Goal: Task Accomplishment & Management: Complete application form

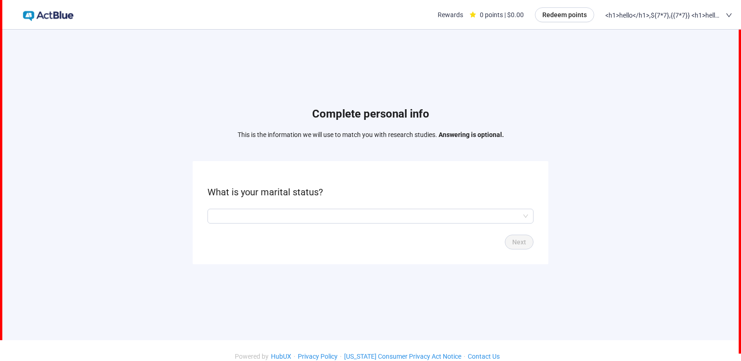
click at [388, 213] on input "search" at bounding box center [370, 216] width 315 height 14
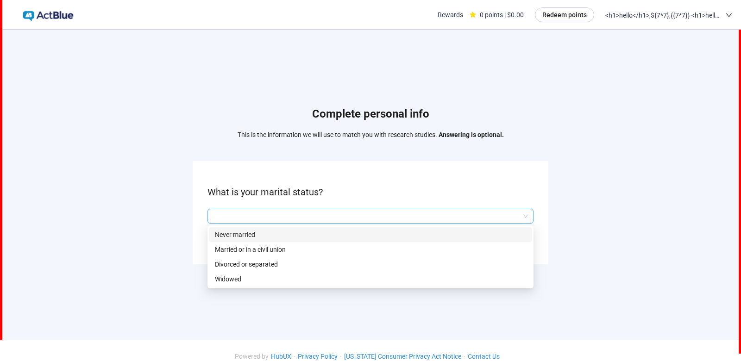
click at [361, 233] on div "Never married" at bounding box center [370, 234] width 322 height 15
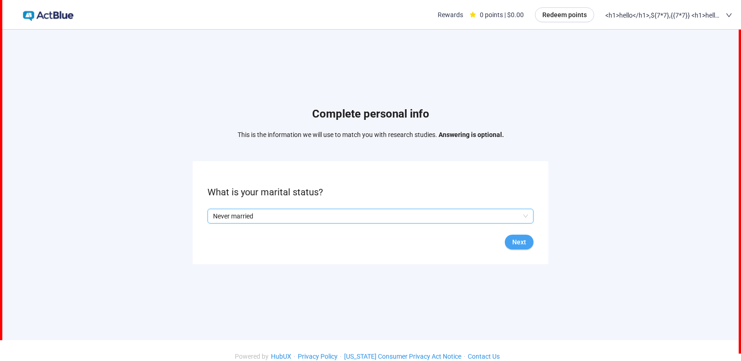
click at [512, 235] on button "Next" at bounding box center [519, 242] width 29 height 15
click at [478, 221] on form "What is your age? Back Next" at bounding box center [371, 212] width 356 height 103
click at [463, 215] on form "What is your age? Back Next" at bounding box center [371, 212] width 356 height 103
click at [460, 209] on input "search" at bounding box center [370, 216] width 315 height 14
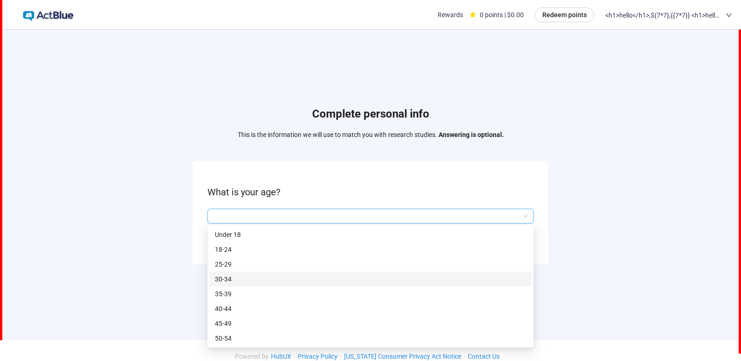
click at [415, 272] on div "30-34" at bounding box center [370, 279] width 322 height 15
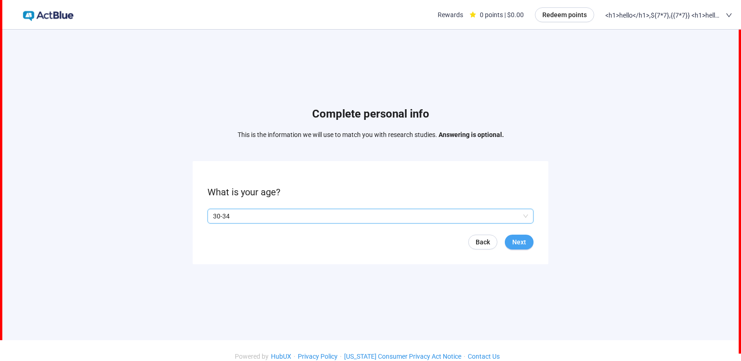
click at [519, 237] on span "Next" at bounding box center [519, 242] width 14 height 10
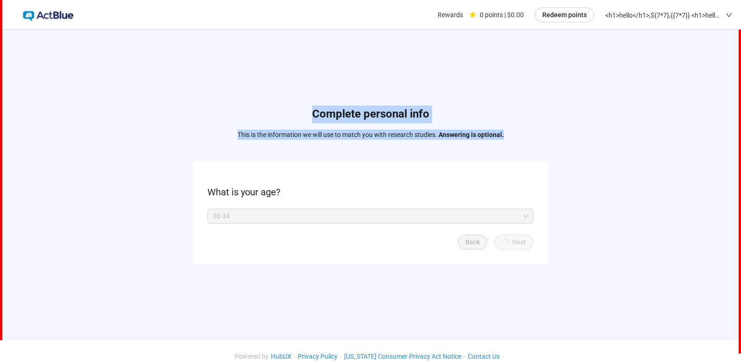
drag, startPoint x: 488, startPoint y: 144, endPoint x: 443, endPoint y: 64, distance: 91.6
click at [443, 64] on div "Complete personal info This is the information we will use to match you with re…" at bounding box center [370, 188] width 736 height 294
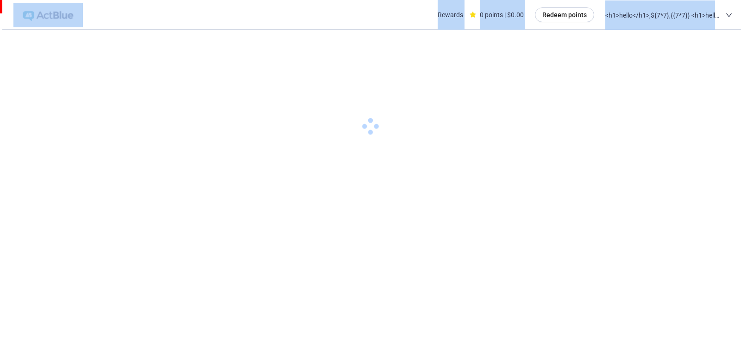
drag, startPoint x: 434, startPoint y: 69, endPoint x: 423, endPoint y: 122, distance: 54.4
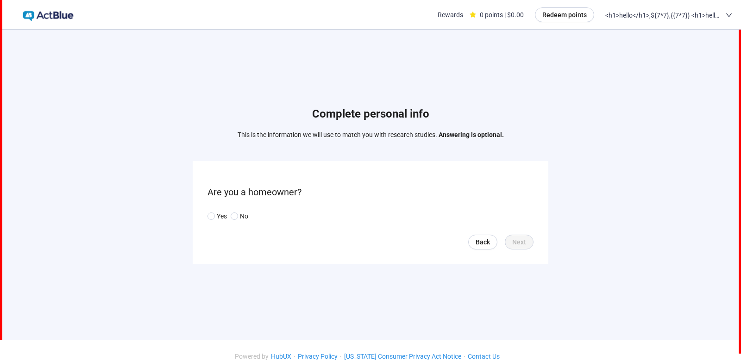
click at [217, 209] on div "Yes No" at bounding box center [370, 216] width 326 height 15
click at [218, 209] on div "Yes No" at bounding box center [370, 216] width 326 height 15
click at [218, 211] on p "Yes" at bounding box center [222, 216] width 10 height 10
click at [524, 237] on span "Next" at bounding box center [519, 242] width 14 height 10
click at [305, 210] on input "search" at bounding box center [370, 216] width 315 height 14
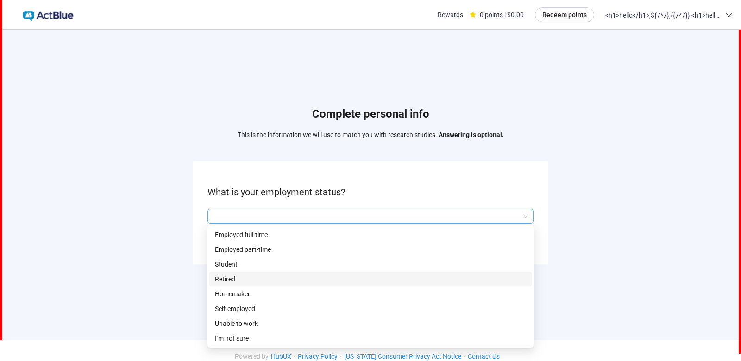
click at [289, 274] on p "Retired" at bounding box center [370, 279] width 311 height 10
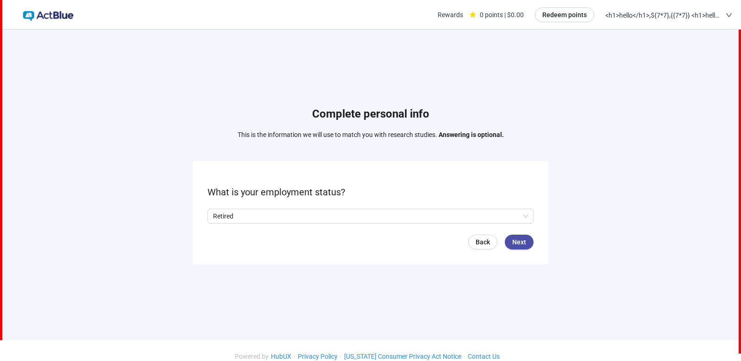
click at [508, 235] on div "Back Next" at bounding box center [370, 242] width 326 height 15
click at [512, 235] on button "Next" at bounding box center [519, 242] width 29 height 15
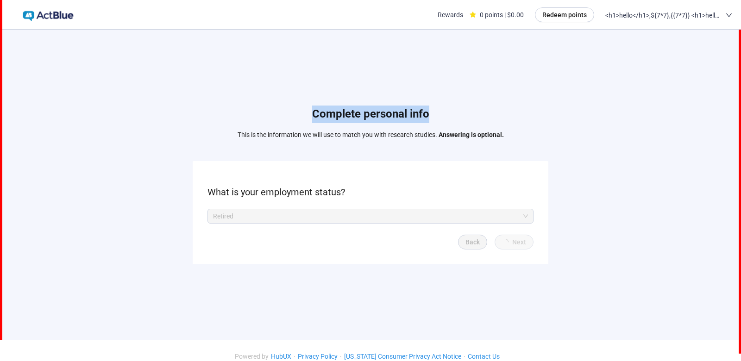
drag, startPoint x: 457, startPoint y: 108, endPoint x: 363, endPoint y: 79, distance: 98.8
click at [363, 79] on div "Complete personal info This is the information we will use to match you with re…" at bounding box center [370, 188] width 736 height 294
click at [365, 82] on div "Complete personal info This is the information we will use to match you with re…" at bounding box center [370, 188] width 736 height 294
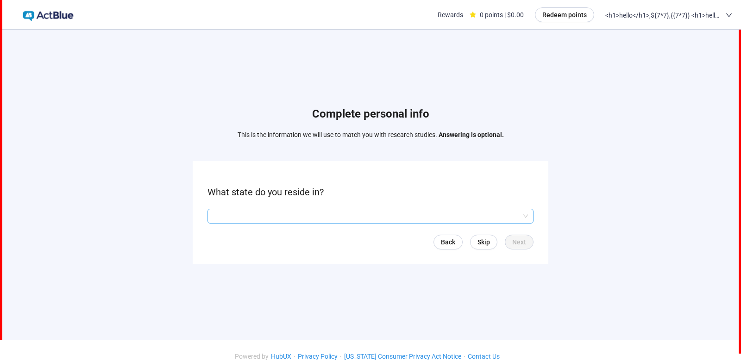
click at [325, 209] on input "search" at bounding box center [370, 216] width 315 height 14
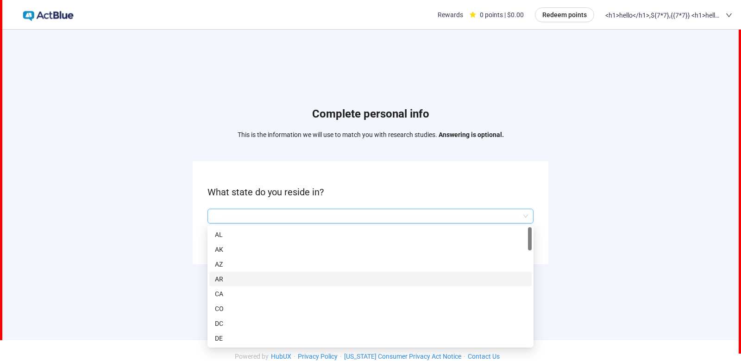
click at [330, 274] on p "AR" at bounding box center [370, 279] width 311 height 10
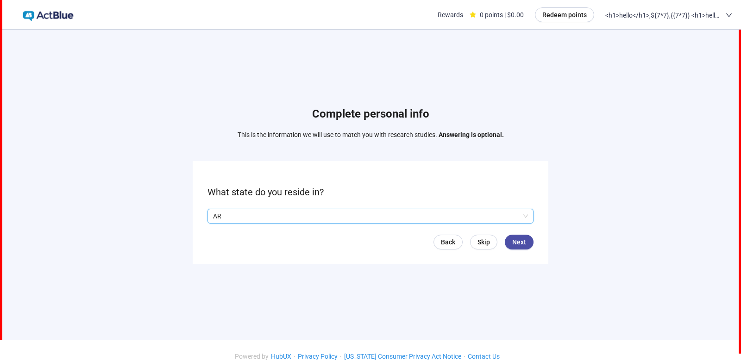
click at [428, 217] on form "What state do you reside in? Q2hhcmFjdGVyaXN0aWNBbnN3ZXJOb2RlOmQyMGM5Y2E2LWIxYj…" at bounding box center [371, 212] width 356 height 103
click at [434, 198] on form "What state do you reside in? AR Q2hhcmFjdGVyaXN0aWNBbnN3ZXJOb2RlOmY2ZTJlZTg0LTc…" at bounding box center [371, 212] width 356 height 103
click at [429, 214] on p "AR" at bounding box center [366, 216] width 306 height 14
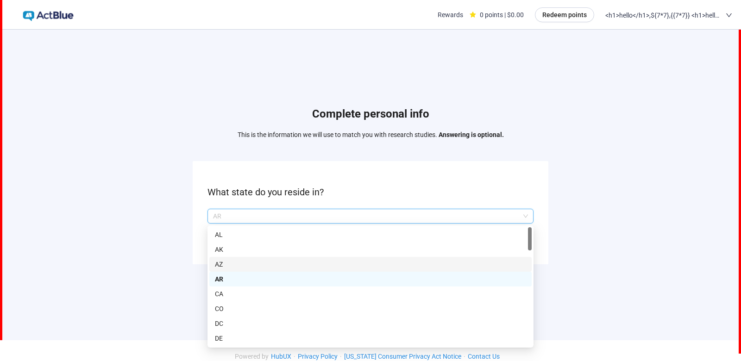
click at [372, 259] on p "AZ" at bounding box center [370, 264] width 311 height 10
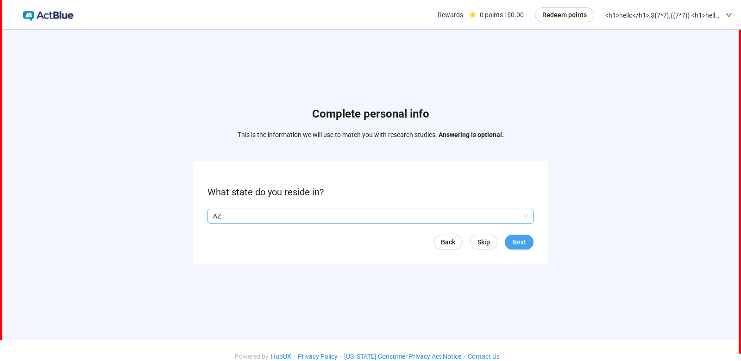
click at [514, 237] on span "Next" at bounding box center [519, 242] width 14 height 10
click at [338, 200] on form "Which of the following best describes your job function? Back Next" at bounding box center [371, 212] width 356 height 103
click at [339, 209] on input "search" at bounding box center [370, 216] width 315 height 14
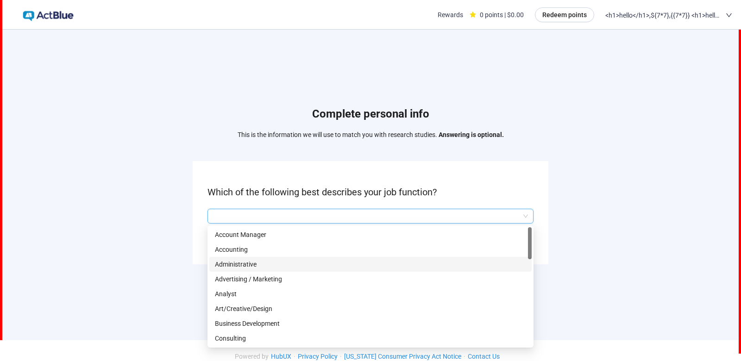
click at [296, 262] on div "Administrative" at bounding box center [370, 264] width 322 height 15
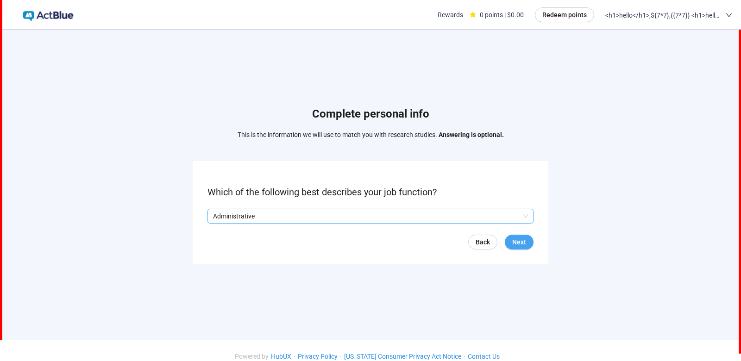
click at [506, 235] on button "Next" at bounding box center [519, 242] width 29 height 15
drag, startPoint x: 508, startPoint y: 150, endPoint x: 583, endPoint y: 117, distance: 82.1
click at [583, 117] on div "Complete personal info This is the information we will use to match you with re…" at bounding box center [370, 188] width 736 height 294
click at [593, 118] on div "Complete personal info This is the information we will use to match you with re…" at bounding box center [370, 188] width 736 height 294
click at [336, 212] on input "search" at bounding box center [370, 216] width 315 height 14
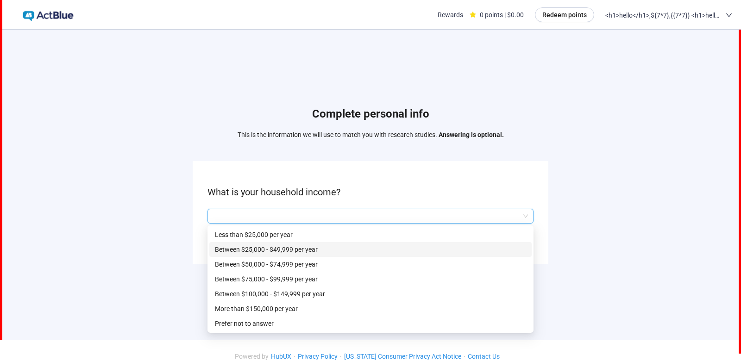
click at [345, 245] on p "Between $25,000 - $49,999 per year" at bounding box center [370, 249] width 311 height 10
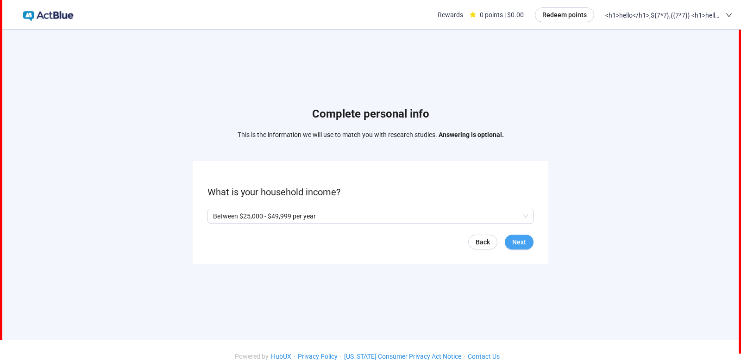
click at [524, 240] on button "Next" at bounding box center [519, 242] width 29 height 15
click at [286, 210] on p "Between $25,000 - $49,999 per year" at bounding box center [366, 216] width 306 height 14
click at [488, 226] on form "What is your household income? Between $25,000 - $49,999 per year Q2hhcmFjdGVya…" at bounding box center [371, 212] width 356 height 103
click at [460, 235] on link "Back" at bounding box center [472, 242] width 29 height 15
click at [233, 194] on form "Do you have access to a webcam? Yes No Back Next" at bounding box center [371, 212] width 356 height 103
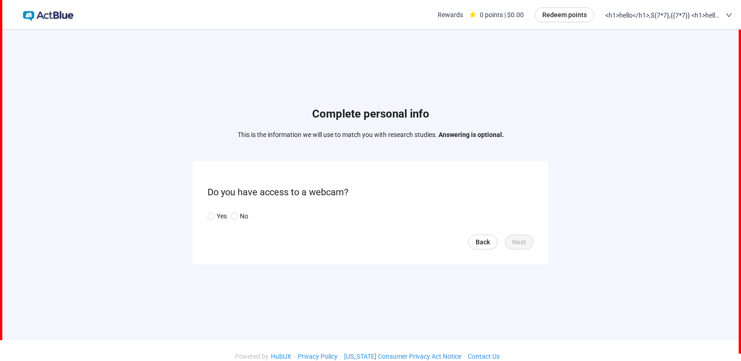
click at [223, 200] on form "Do you have access to a webcam? Yes No Back Next" at bounding box center [371, 212] width 356 height 103
click at [224, 211] on p "Yes" at bounding box center [222, 216] width 10 height 10
click at [505, 235] on div "Back Next" at bounding box center [370, 242] width 326 height 15
click at [515, 237] on span "Next" at bounding box center [519, 242] width 14 height 10
click at [637, 19] on span "<h1>hello</h1>,${7*7},{{7*7}} <h1>hello</h1>,${7*7},{{7*7}}" at bounding box center [663, 15] width 116 height 30
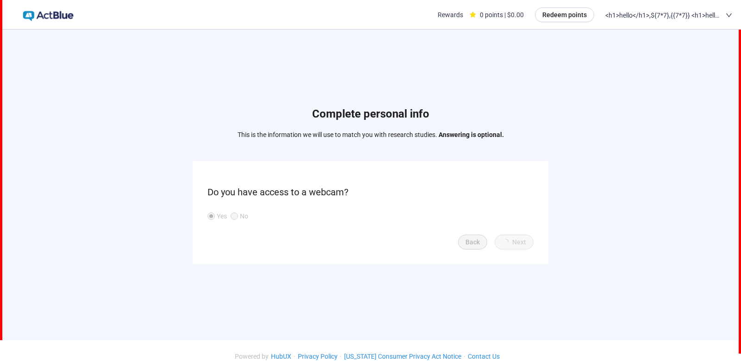
drag, startPoint x: 627, startPoint y: 66, endPoint x: 519, endPoint y: 115, distance: 119.4
click at [336, 209] on input "search" at bounding box center [370, 216] width 315 height 14
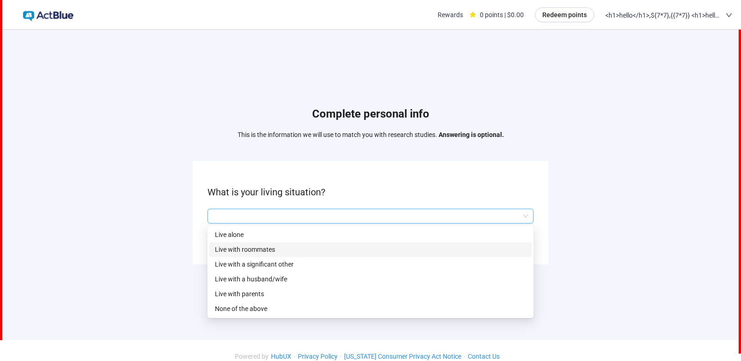
click at [321, 244] on p "Live with roommates" at bounding box center [370, 249] width 311 height 10
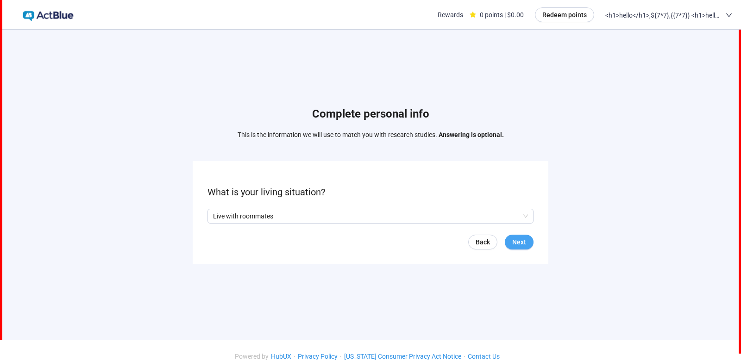
click at [527, 236] on button "Next" at bounding box center [519, 242] width 29 height 15
click at [495, 240] on div "Back Next" at bounding box center [370, 242] width 326 height 15
click at [397, 209] on p "Live with roommates" at bounding box center [366, 216] width 306 height 14
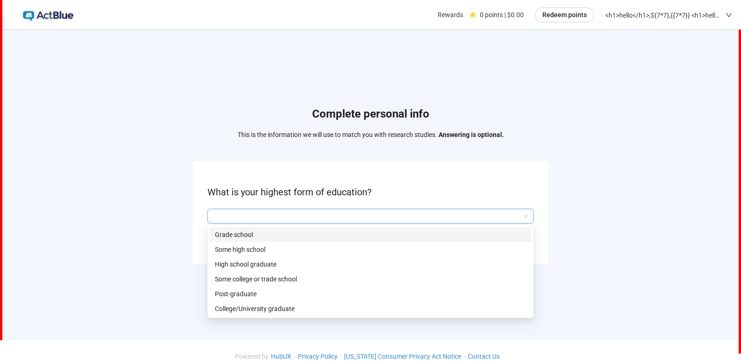
click at [418, 212] on input "search" at bounding box center [370, 216] width 315 height 14
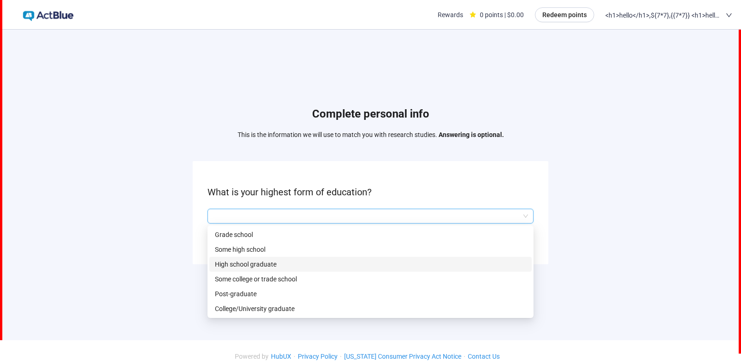
click at [395, 259] on p "High school graduate" at bounding box center [370, 264] width 311 height 10
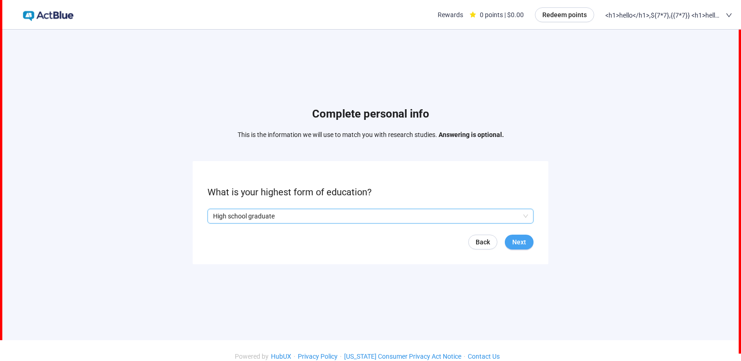
click at [513, 237] on span "Next" at bounding box center [519, 242] width 14 height 10
click at [425, 216] on form "What is your ethnicity? Back Next" at bounding box center [371, 212] width 356 height 103
click at [424, 214] on input "search" at bounding box center [370, 216] width 315 height 14
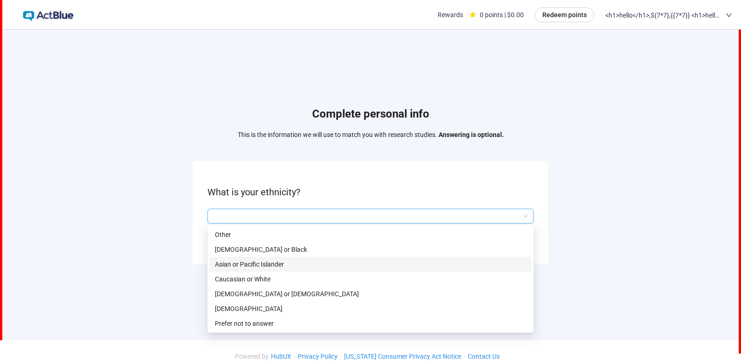
click at [375, 272] on div "Caucasian or White" at bounding box center [370, 279] width 322 height 15
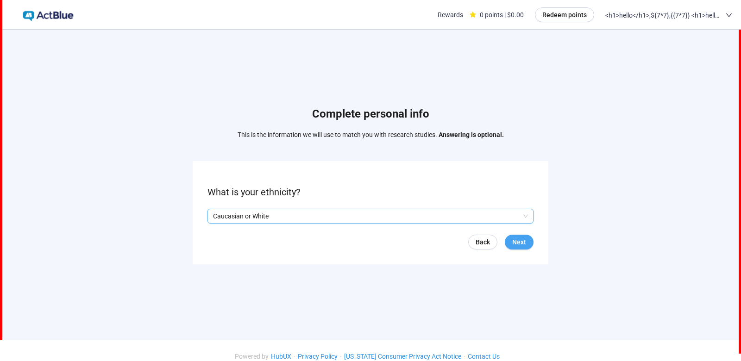
click at [511, 235] on button "Next" at bounding box center [519, 242] width 29 height 15
drag, startPoint x: 460, startPoint y: 137, endPoint x: 431, endPoint y: 131, distance: 29.2
click at [431, 131] on header "Complete personal info This is the information we will use to match you with re…" at bounding box center [370, 121] width 266 height 50
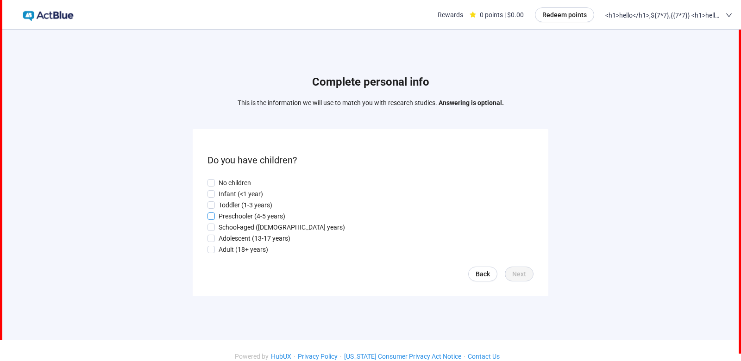
click at [325, 211] on label "Preschooler (4-5 years)" at bounding box center [370, 216] width 326 height 10
click at [519, 269] on span "Next" at bounding box center [519, 274] width 14 height 10
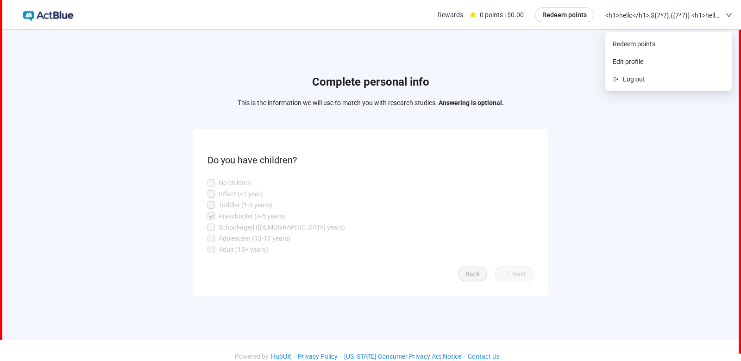
click at [660, 16] on span "<h1>hello</h1>,${7*7},{{7*7}} <h1>hello</h1>,${7*7},{{7*7}}" at bounding box center [663, 15] width 116 height 30
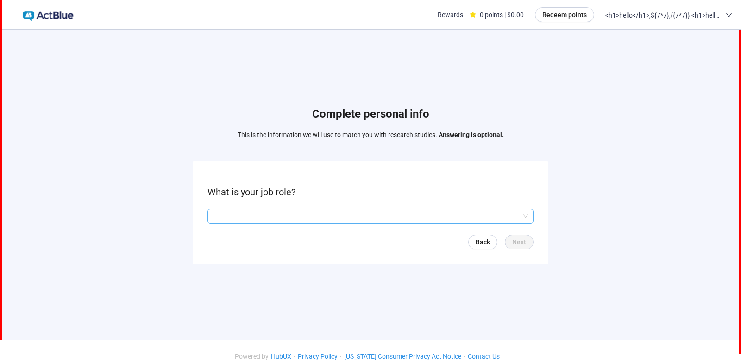
click at [447, 214] on input "search" at bounding box center [370, 216] width 315 height 14
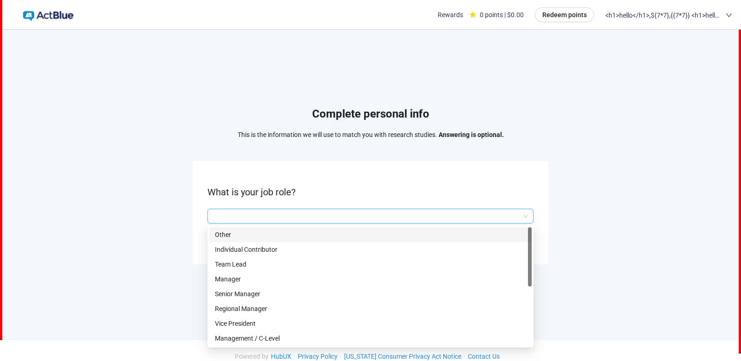
click at [415, 259] on p "Team Lead" at bounding box center [370, 264] width 311 height 10
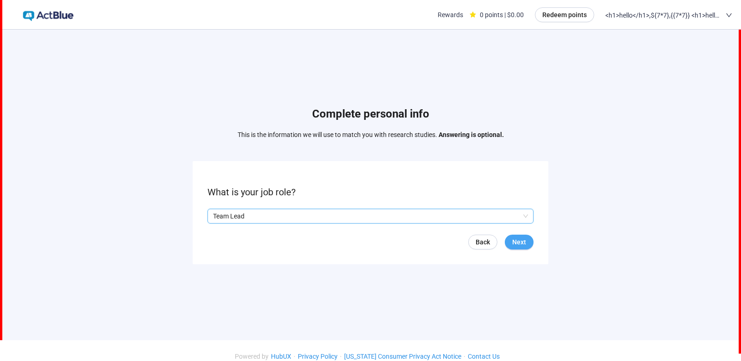
click at [518, 237] on span "Next" at bounding box center [519, 242] width 14 height 10
click at [445, 209] on input "search" at bounding box center [370, 216] width 315 height 14
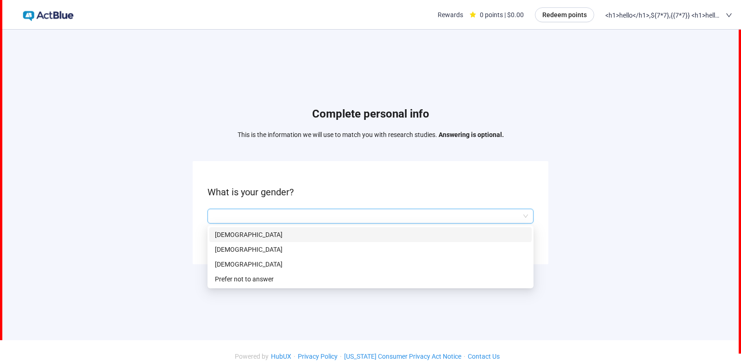
click at [281, 230] on p "[DEMOGRAPHIC_DATA]" at bounding box center [370, 235] width 311 height 10
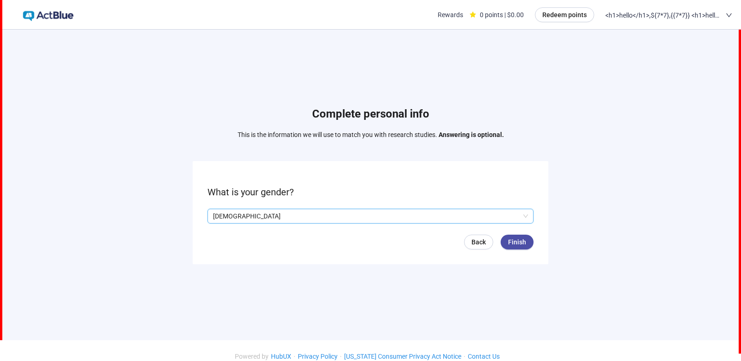
click at [501, 235] on div "Back Finish" at bounding box center [370, 242] width 326 height 15
click at [507, 235] on button "Finish" at bounding box center [516, 242] width 33 height 15
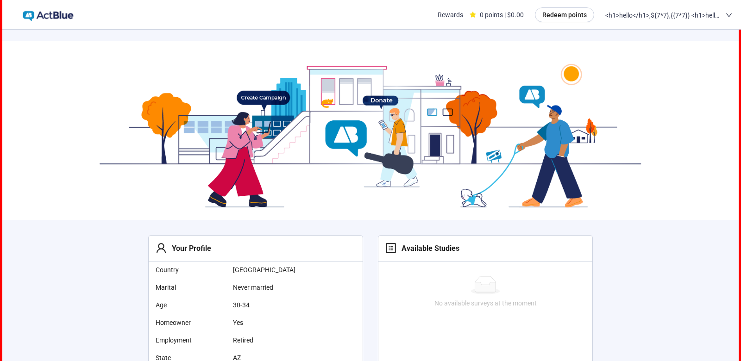
click at [665, 29] on span "<h1>hello</h1>,${7*7},{{7*7}} <h1>hello</h1>,${7*7},{{7*7}}" at bounding box center [663, 15] width 116 height 30
click at [627, 64] on span "Edit profile" at bounding box center [668, 61] width 112 height 10
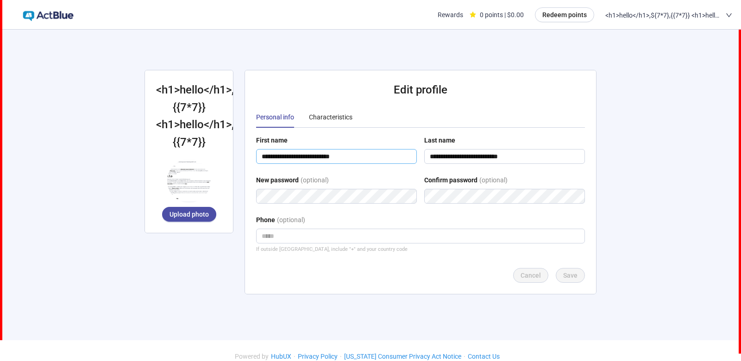
click at [384, 149] on input "**********" at bounding box center [336, 156] width 161 height 15
click at [200, 219] on span "Upload photo" at bounding box center [188, 214] width 39 height 10
drag, startPoint x: 500, startPoint y: 222, endPoint x: 492, endPoint y: 216, distance: 9.3
click at [492, 229] on input "tel" at bounding box center [420, 236] width 329 height 15
click at [400, 149] on input "**********" at bounding box center [336, 156] width 161 height 15
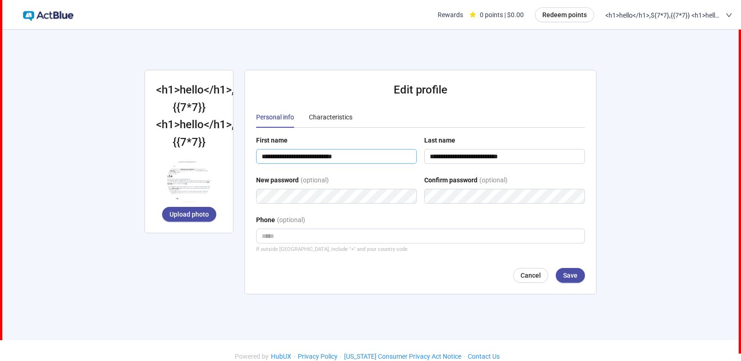
type input "**********"
click at [580, 275] on div "**********" at bounding box center [420, 182] width 351 height 224
click at [575, 271] on span "Save" at bounding box center [570, 275] width 14 height 10
click at [0, 160] on body "**********" at bounding box center [370, 177] width 741 height 354
click at [370, 81] on h2 "Edit profile" at bounding box center [420, 90] width 329 height 18
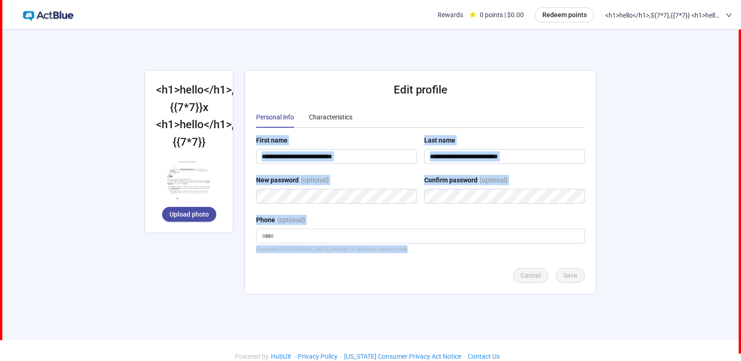
drag, startPoint x: 351, startPoint y: 69, endPoint x: 409, endPoint y: 285, distance: 223.8
click at [409, 285] on div "**********" at bounding box center [420, 182] width 351 height 224
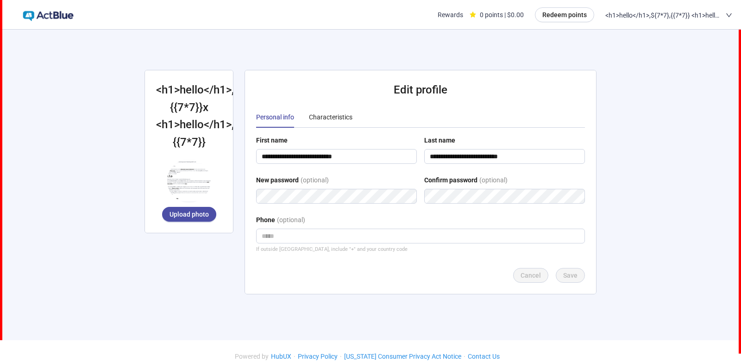
click at [409, 285] on div "**********" at bounding box center [420, 182] width 351 height 224
click at [342, 112] on div "Characteristics" at bounding box center [331, 117] width 44 height 10
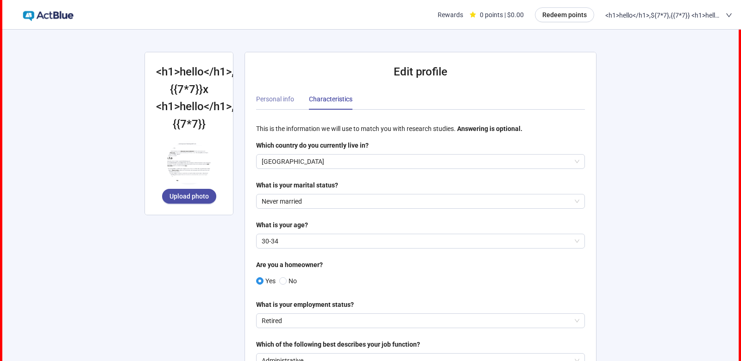
click at [284, 96] on div "Personal info" at bounding box center [275, 98] width 38 height 21
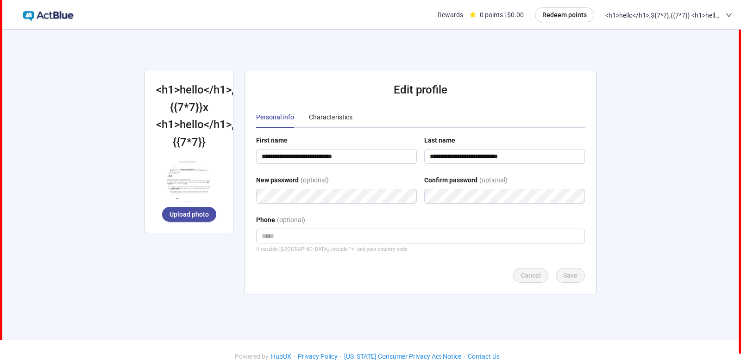
click at [489, 215] on div "Phone (optional)" at bounding box center [420, 222] width 329 height 14
click at [671, 15] on span "<h1>hello</h1>,${7*7},{{7*7}} <h1>hello</h1>,${7*7},{{7*7}}" at bounding box center [663, 15] width 116 height 30
click at [275, 112] on div "Personal info" at bounding box center [275, 117] width 38 height 10
click at [323, 112] on div "Characteristics" at bounding box center [331, 117] width 44 height 10
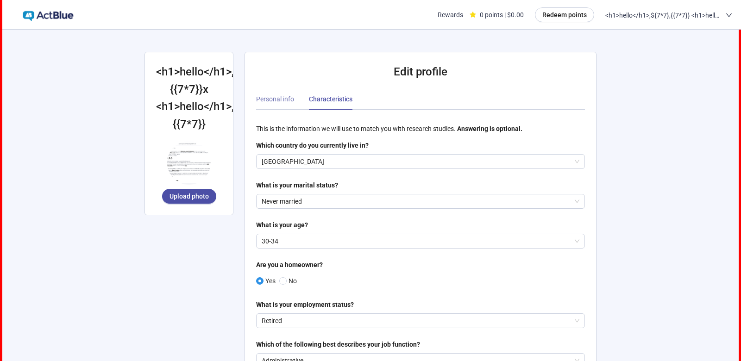
click at [284, 96] on div "Personal info" at bounding box center [275, 98] width 38 height 21
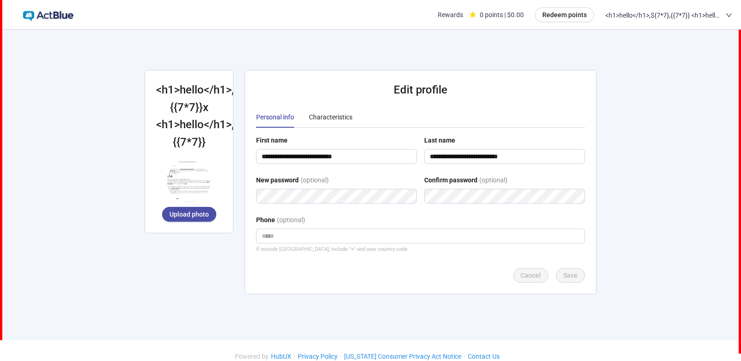
click at [212, 127] on h2 "<h1>hello</h1>,${7*7},{{7*7}}x <h1>hello</h1>,${7*7},{{7*7}}" at bounding box center [189, 116] width 66 height 70
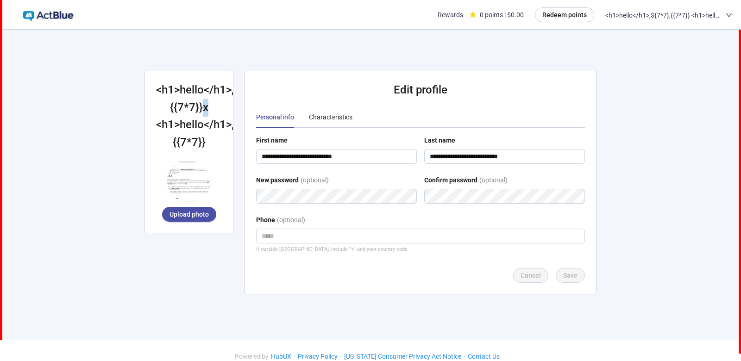
drag, startPoint x: 209, startPoint y: 115, endPoint x: 203, endPoint y: 118, distance: 7.2
click at [203, 118] on h2 "<h1>hello</h1>,${7*7},{{7*7}}x <h1>hello</h1>,${7*7},{{7*7}}" at bounding box center [189, 116] width 66 height 70
click at [209, 121] on h2 "<h1>hello</h1>,${7*7},{{7*7}}x <h1>hello</h1>,${7*7},{{7*7}}" at bounding box center [189, 116] width 66 height 70
click at [208, 121] on h2 "<h1>hello</h1>,${7*7},{{7*7}}x <h1>hello</h1>,${7*7},{{7*7}}" at bounding box center [189, 116] width 66 height 70
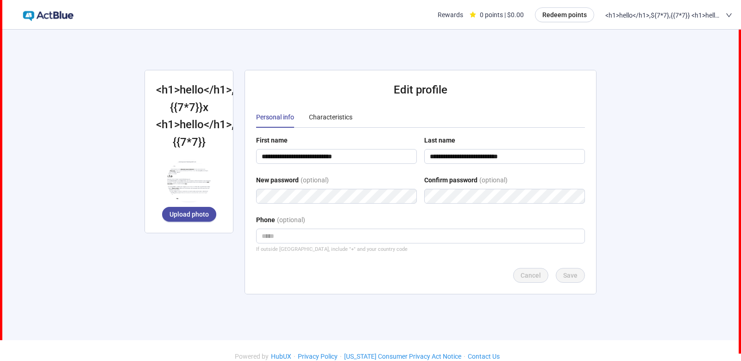
click at [304, 137] on div "First name" at bounding box center [336, 142] width 161 height 14
click at [354, 152] on input "**********" at bounding box center [336, 156] width 161 height 15
click at [656, 30] on span "<h1>hello</h1>,${7*7},{{7*7}} <h1>hello</h1>,${7*7},{{7*7}}" at bounding box center [663, 15] width 116 height 30
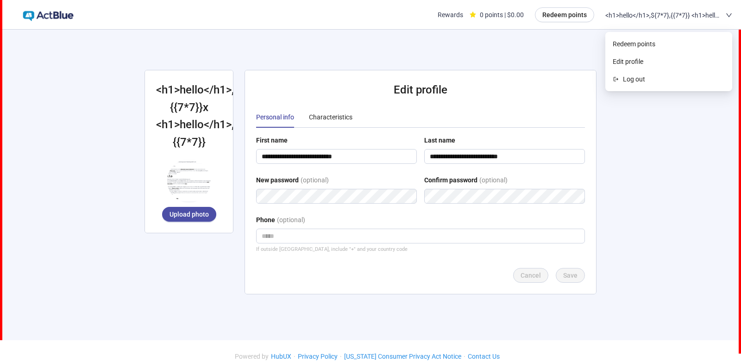
click at [650, 8] on span "<h1>hello</h1>,${7*7},{{7*7}} <h1>hello</h1>,${7*7},{{7*7}}" at bounding box center [663, 15] width 116 height 30
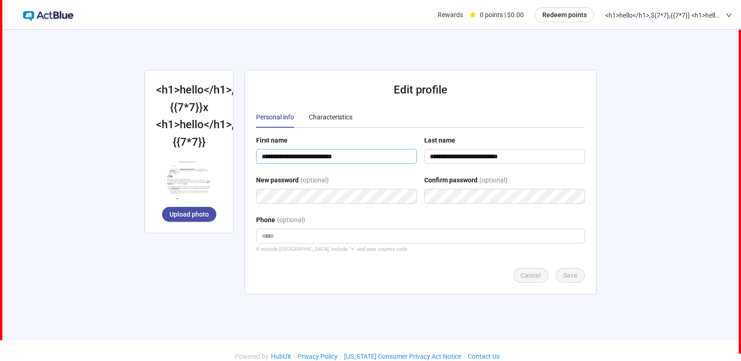
click at [397, 149] on input "**********" at bounding box center [336, 156] width 161 height 15
type input "**********"
type input "***"
click at [567, 270] on span "Save" at bounding box center [570, 275] width 14 height 10
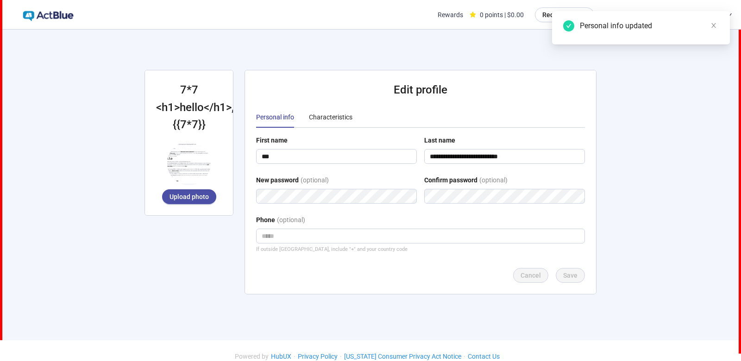
click at [203, 118] on h2 "7*7 <h1>hello</h1>,${7*7},{{7*7}}" at bounding box center [189, 107] width 66 height 52
click at [456, 19] on div "Rewards" at bounding box center [449, 15] width 25 height 30
click at [455, 19] on div "Rewards" at bounding box center [449, 15] width 25 height 30
click at [719, 27] on div "Personal info updated" at bounding box center [641, 27] width 178 height 33
click at [714, 25] on icon "close" at bounding box center [713, 25] width 6 height 6
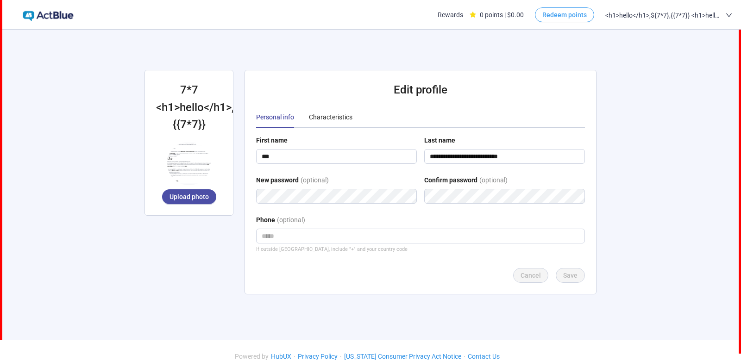
click at [564, 9] on button "Redeem points" at bounding box center [564, 14] width 59 height 15
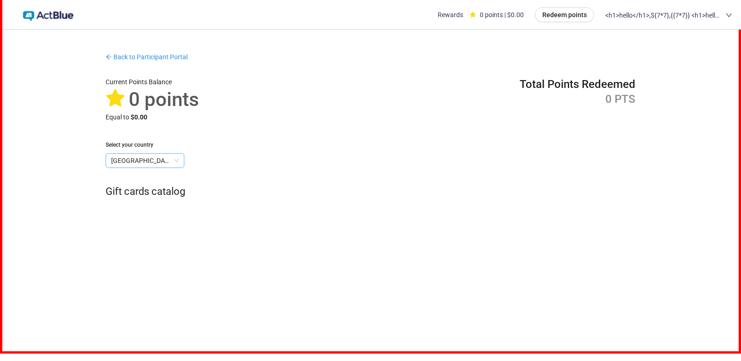
click at [162, 154] on span "[GEOGRAPHIC_DATA]" at bounding box center [145, 161] width 68 height 14
drag, startPoint x: 254, startPoint y: 169, endPoint x: 197, endPoint y: 150, distance: 60.3
click at [196, 152] on div "Back to Participant Portal Current Points Balance 0 points Equal to $0.00 Total…" at bounding box center [370, 126] width 552 height 170
click at [541, 94] on div "0 PTS" at bounding box center [577, 99] width 116 height 15
click at [492, 15] on div "0 points | $0.00" at bounding box center [496, 15] width 54 height 30
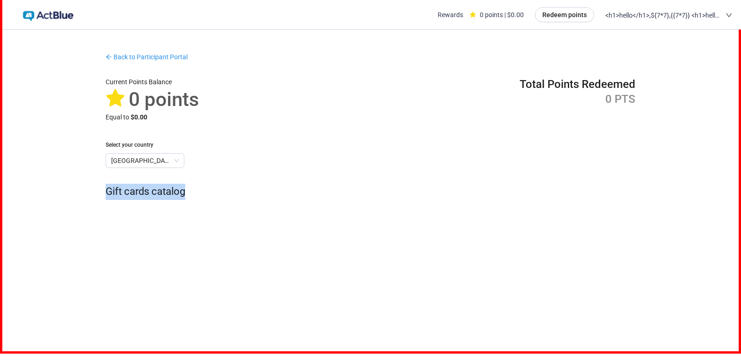
drag, startPoint x: 340, startPoint y: 103, endPoint x: 463, endPoint y: 208, distance: 161.6
click at [463, 208] on div "Back to Participant Portal Current Points Balance 0 points Equal to $0.00 Total…" at bounding box center [370, 188] width 736 height 294
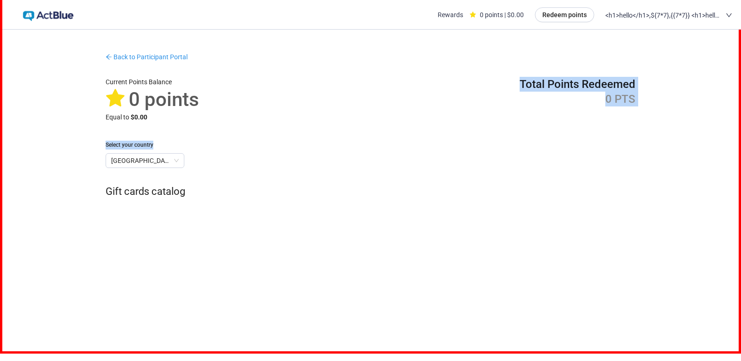
drag, startPoint x: 472, startPoint y: 221, endPoint x: 404, endPoint y: 76, distance: 160.3
click at [404, 75] on div "Back to Participant Portal Current Points Balance 0 points Equal to $0.00 Total…" at bounding box center [370, 188] width 736 height 294
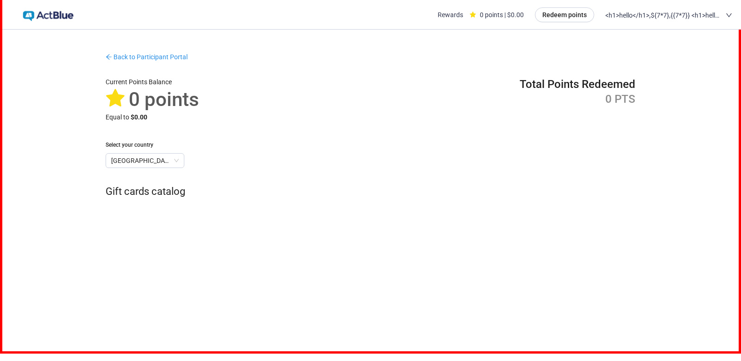
click at [265, 29] on div "Rewards 0 points | $0.00 Redeem points <h1>hello</h1>,${7*7},{{7*7}} <h1>hello<…" at bounding box center [372, 15] width 719 height 30
click at [617, 6] on span "<h1>hello</h1>,${7*7},{{7*7}} <h1>hello</h1>,${7*7},{{7*7}}" at bounding box center [663, 15] width 116 height 30
click at [629, 62] on span "Edit profile" at bounding box center [668, 61] width 112 height 10
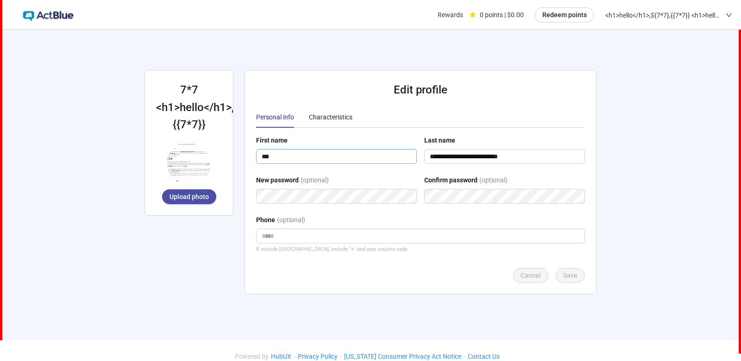
click at [370, 150] on input "***" at bounding box center [336, 156] width 161 height 15
type input "****"
click at [578, 268] on button "Save" at bounding box center [570, 275] width 29 height 15
